Goal: Task Accomplishment & Management: Manage account settings

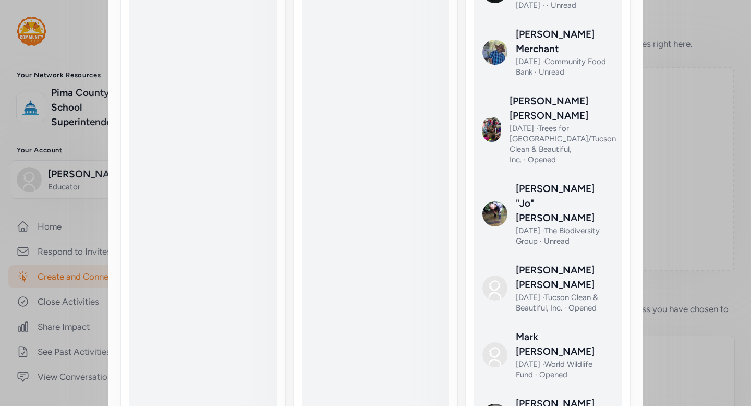
scroll to position [2987, 0]
